Goal: Entertainment & Leisure: Consume media (video, audio)

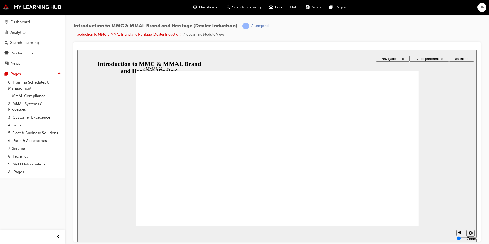
drag, startPoint x: 177, startPoint y: 142, endPoint x: 260, endPoint y: 162, distance: 85.0
drag, startPoint x: 212, startPoint y: 147, endPoint x: 168, endPoint y: 161, distance: 46.5
drag, startPoint x: 301, startPoint y: 142, endPoint x: 243, endPoint y: 153, distance: 58.2
drag, startPoint x: 343, startPoint y: 146, endPoint x: 304, endPoint y: 161, distance: 42.1
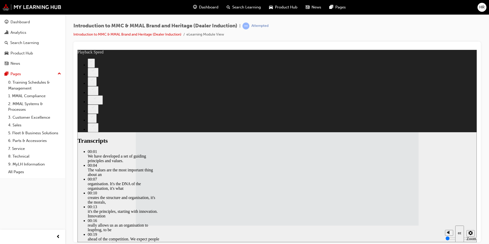
type input "4"
type input "1"
type input "4"
type input "1"
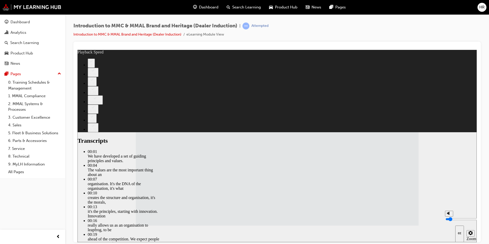
type input "2"
type input "4"
type input "2"
type input "4"
type input "3"
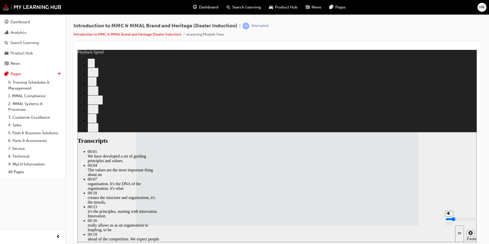
type input "4"
type input "3"
type input "4"
drag, startPoint x: 448, startPoint y: 224, endPoint x: 448, endPoint y: 221, distance: 3.1
type input "3"
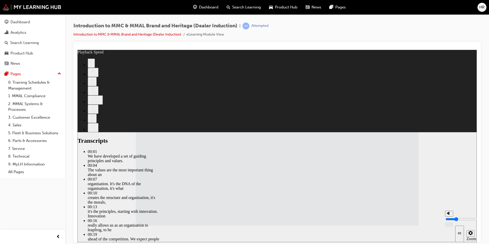
click at [448, 221] on input "volume" at bounding box center [462, 219] width 33 height 4
type input "5"
type input "1"
type input "5"
type input "1"
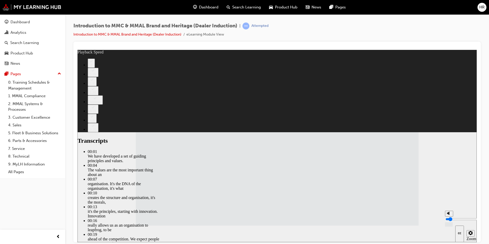
type input "5"
type input "1"
click at [449, 221] on input "volume" at bounding box center [462, 219] width 33 height 4
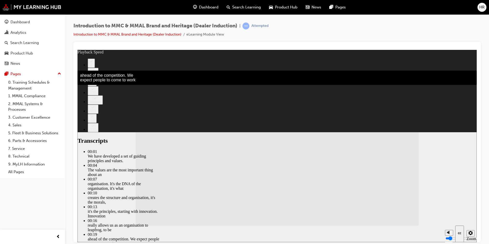
type input "23"
